Goal: Find specific page/section: Find specific page/section

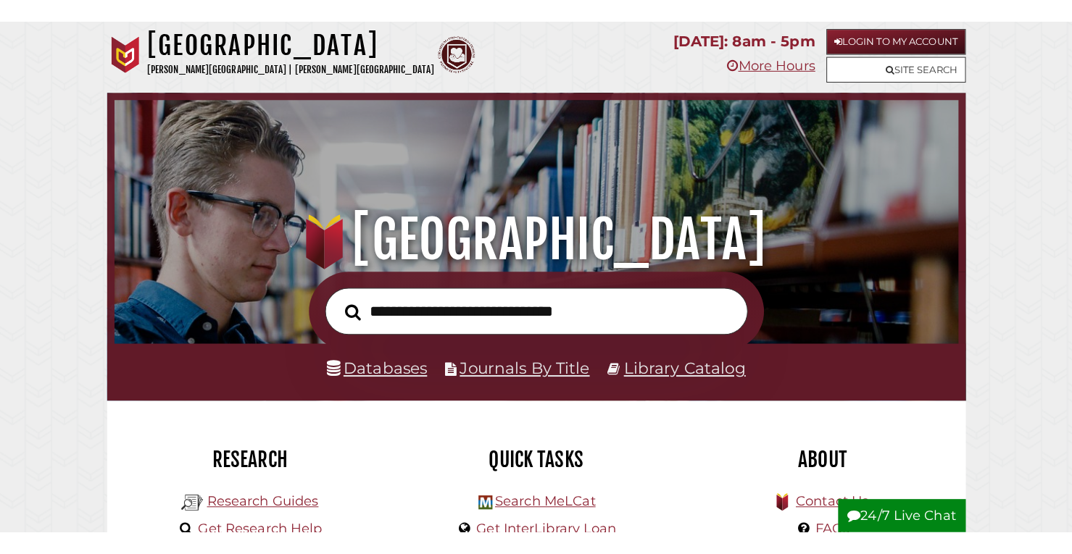
scroll to position [275, 826]
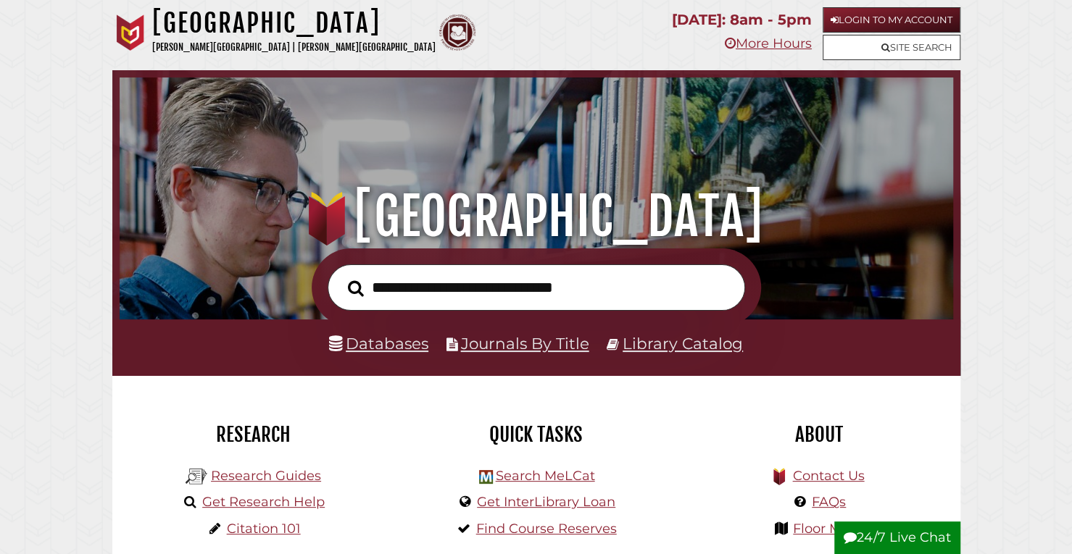
scroll to position [275, 826]
click at [449, 300] on input "text" at bounding box center [536, 287] width 417 height 47
type input "*********"
click at [341, 276] on button "Search" at bounding box center [356, 288] width 30 height 25
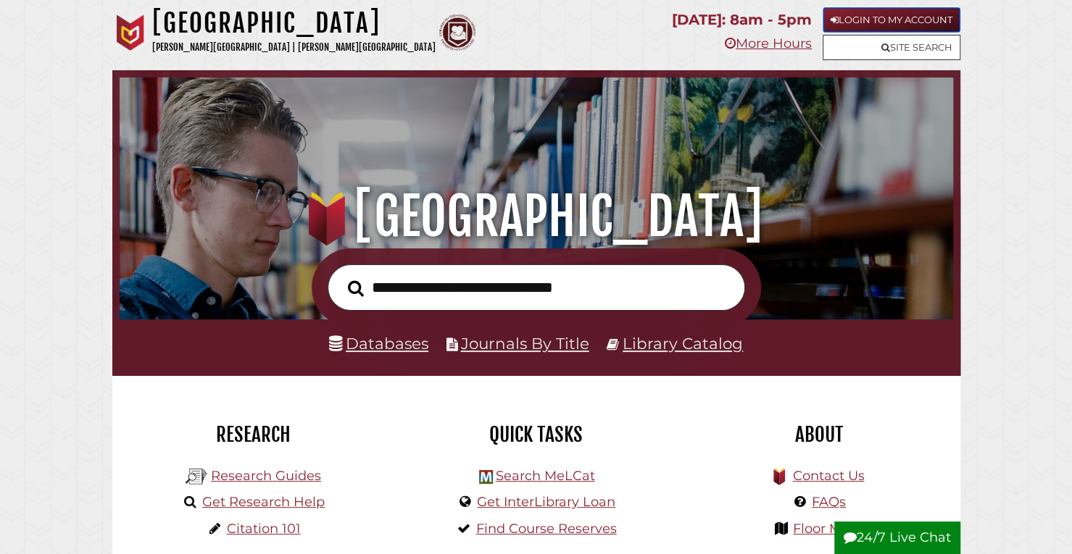
click at [879, 17] on link "Login to My Account" at bounding box center [891, 19] width 138 height 25
